Goal: Task Accomplishment & Management: Manage account settings

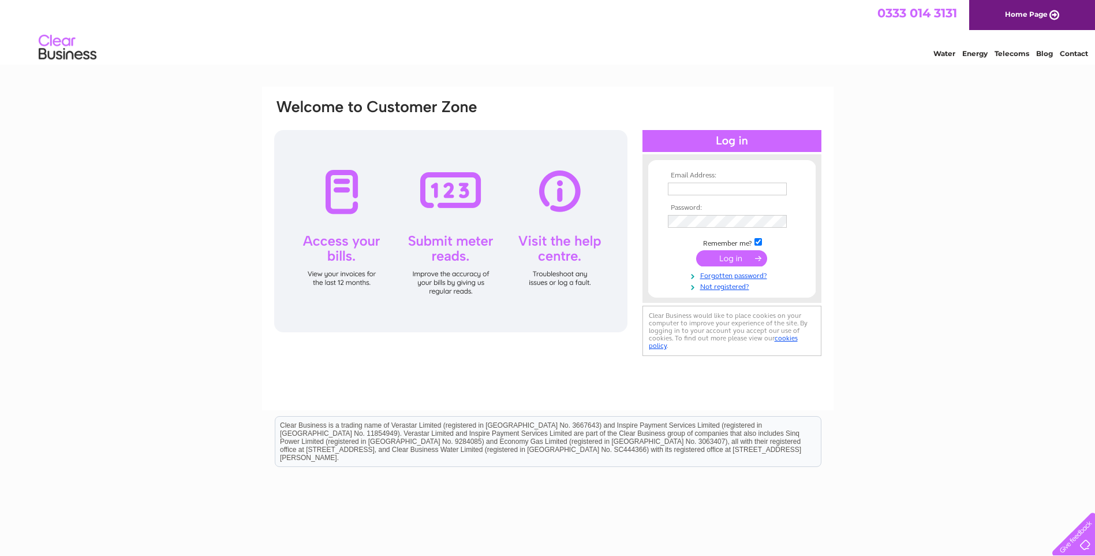
type input "info@kirklees-guns.co.uk"
click at [729, 261] on input "submit" at bounding box center [731, 258] width 71 height 16
click at [730, 259] on input "submit" at bounding box center [731, 258] width 71 height 16
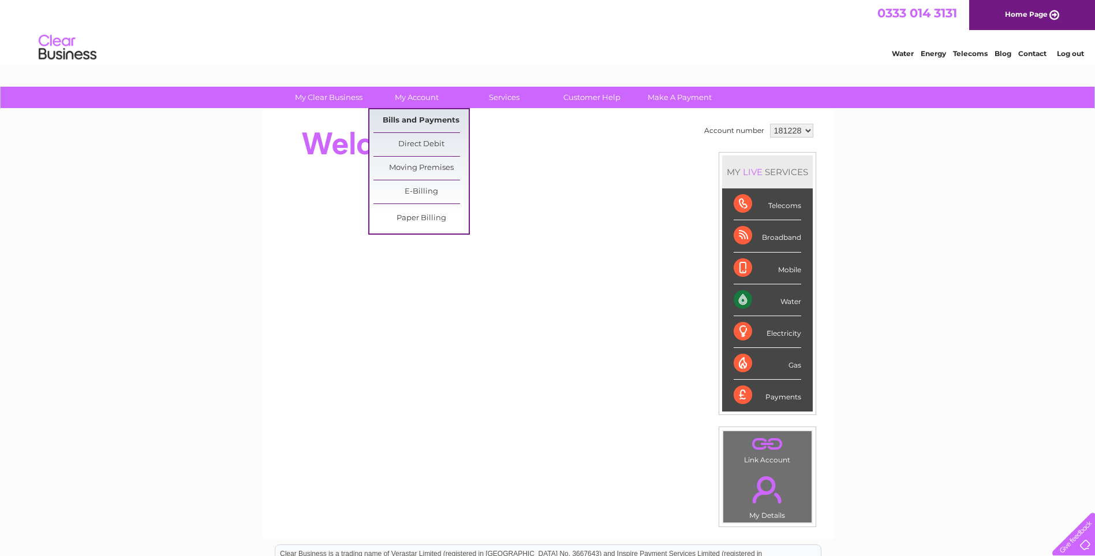
click at [432, 119] on link "Bills and Payments" at bounding box center [421, 120] width 95 height 23
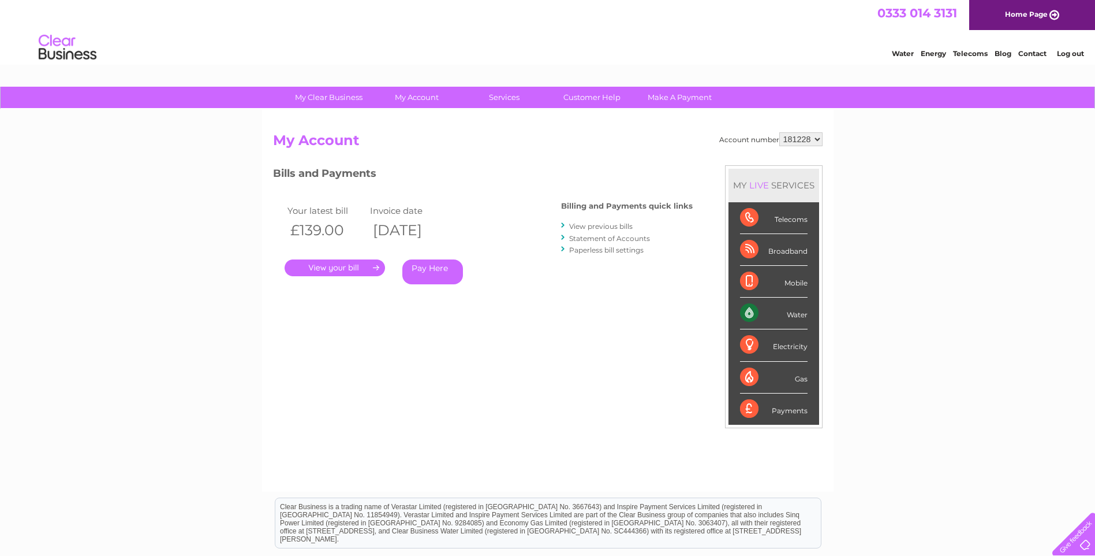
click at [341, 266] on link "." at bounding box center [335, 267] width 100 height 17
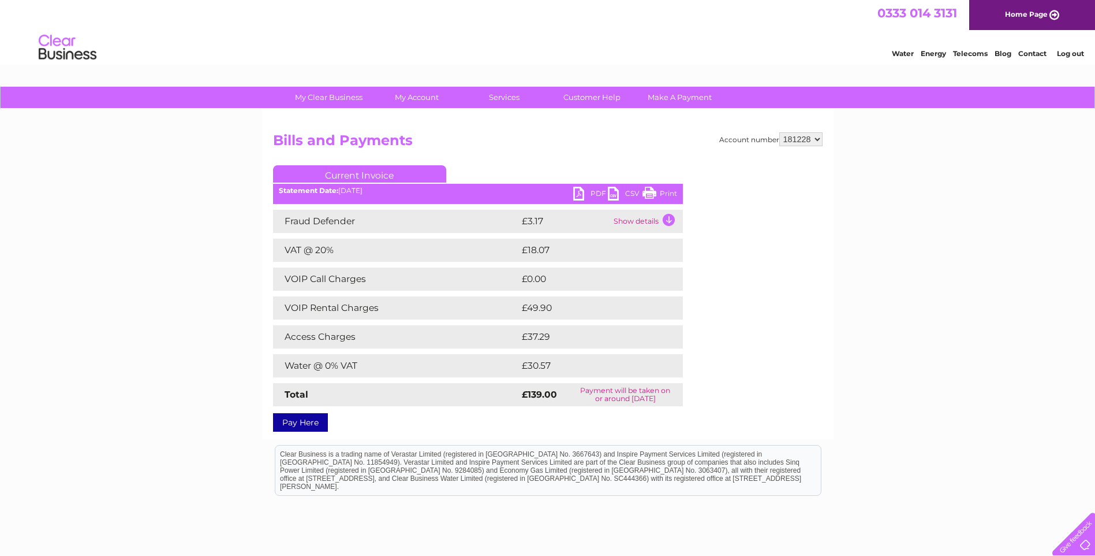
click at [582, 197] on link "PDF" at bounding box center [590, 195] width 35 height 17
